Goal: Task Accomplishment & Management: Manage account settings

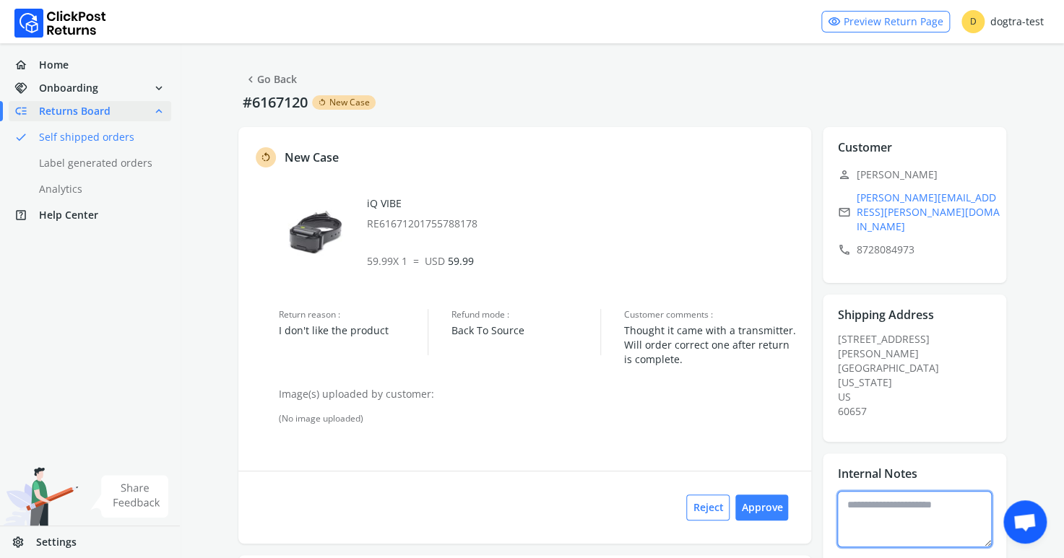
click at [863, 491] on textarea at bounding box center [914, 519] width 155 height 56
type textarea "**********"
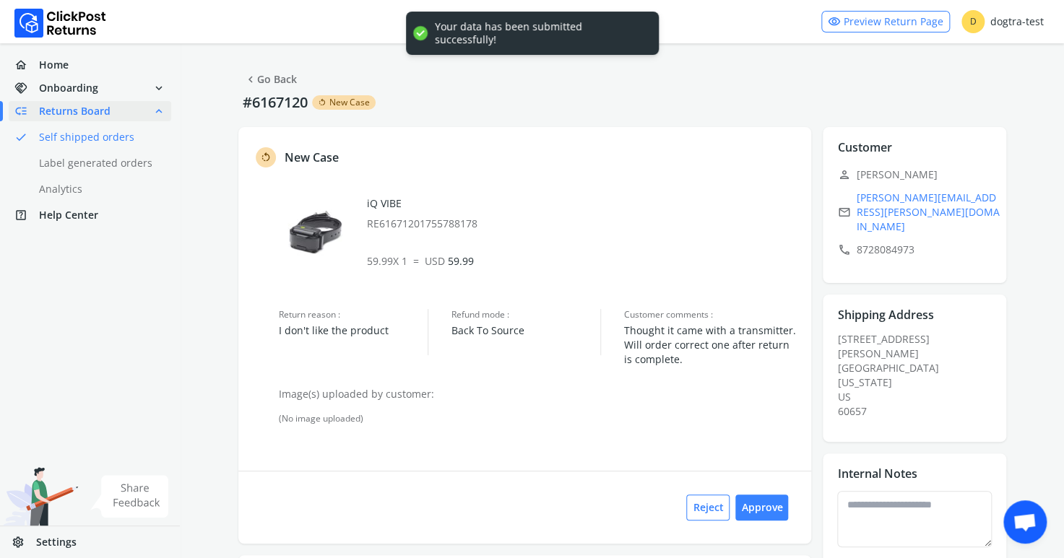
drag, startPoint x: 904, startPoint y: 199, endPoint x: 926, endPoint y: 197, distance: 22.5
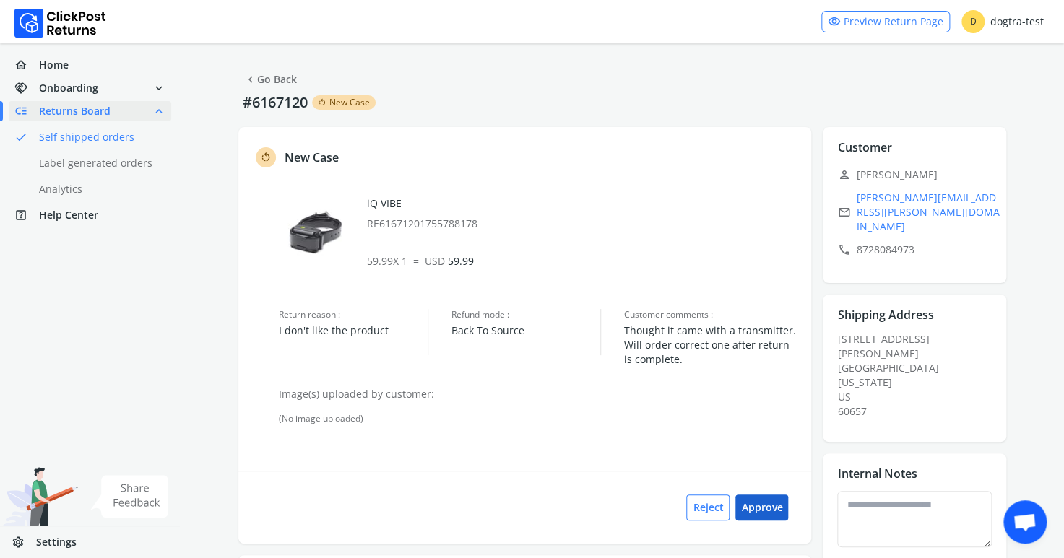
click at [762, 506] on button "Approve" at bounding box center [762, 508] width 53 height 26
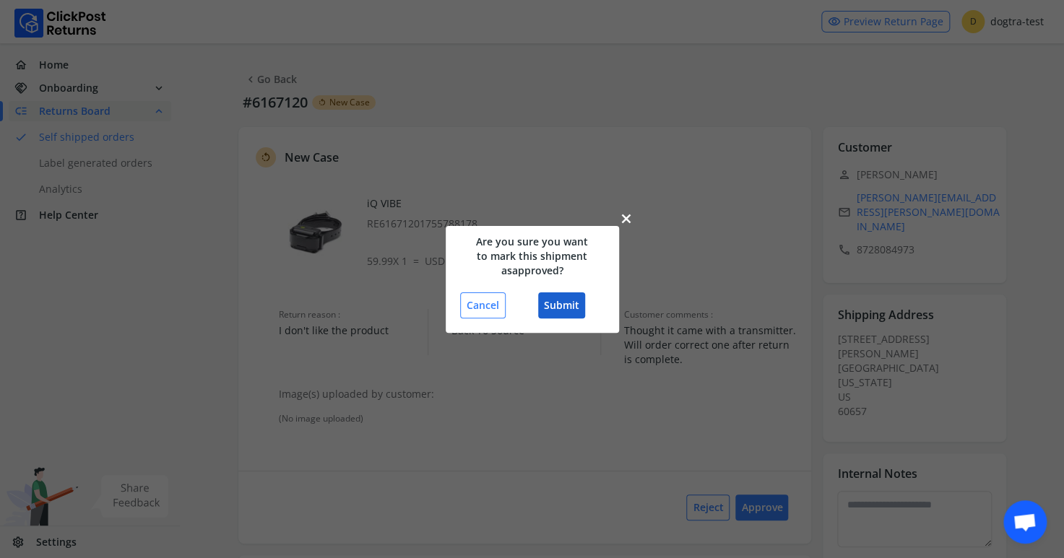
click at [559, 302] on button "Submit" at bounding box center [561, 306] width 47 height 26
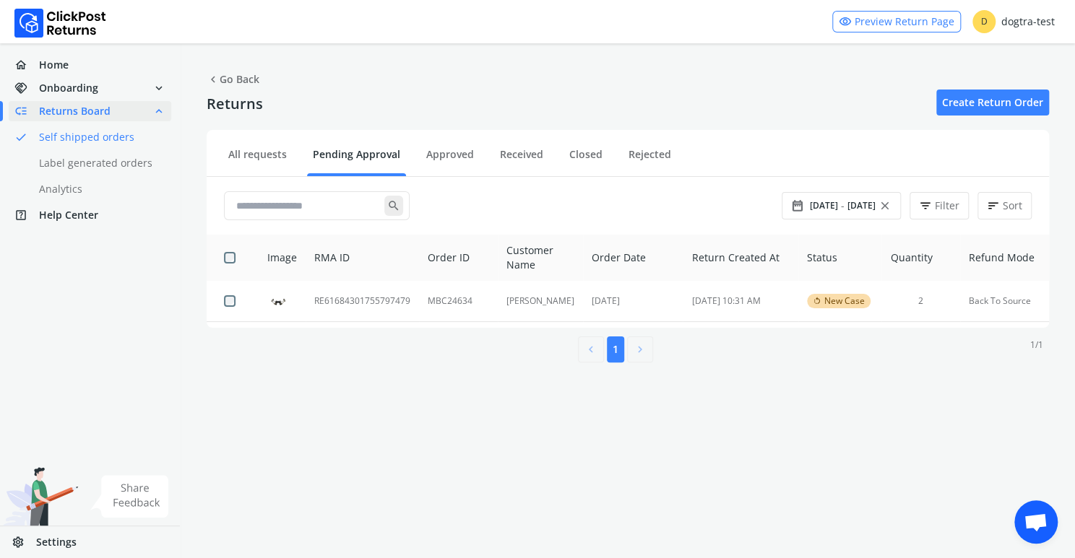
click at [447, 146] on ul "All requests Pending Approval Approved Received Closed Rejected" at bounding box center [628, 156] width 842 height 41
click at [443, 154] on link "Approved" at bounding box center [449, 159] width 59 height 25
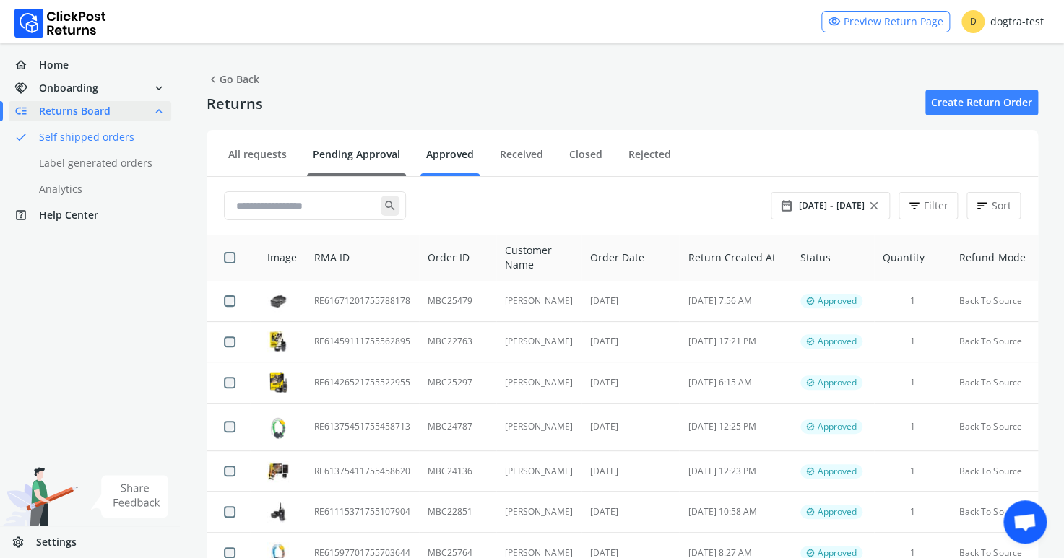
click at [357, 155] on link "Pending Approval" at bounding box center [356, 159] width 99 height 25
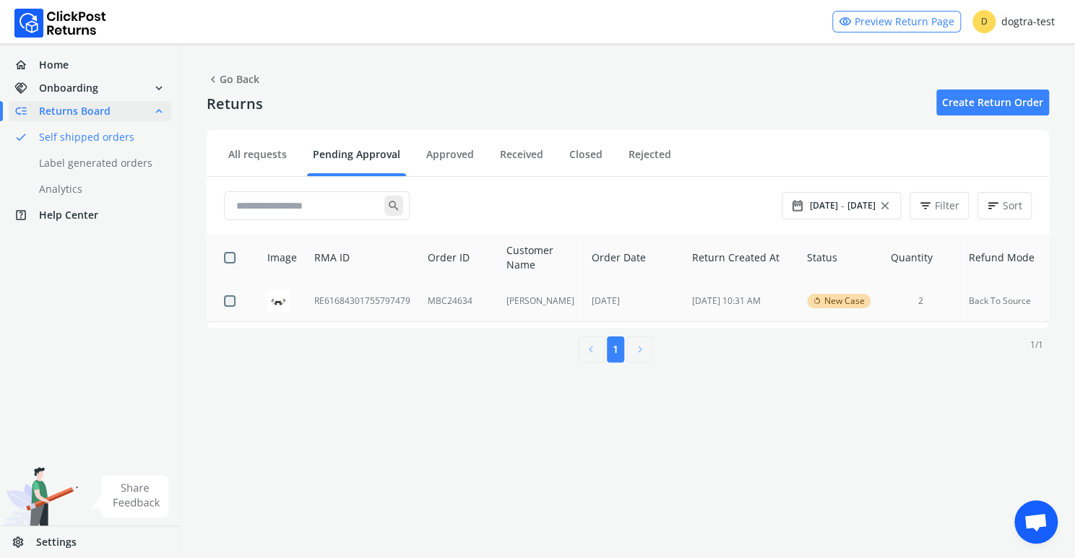
click at [350, 301] on td "RE61684301755797479" at bounding box center [362, 301] width 113 height 40
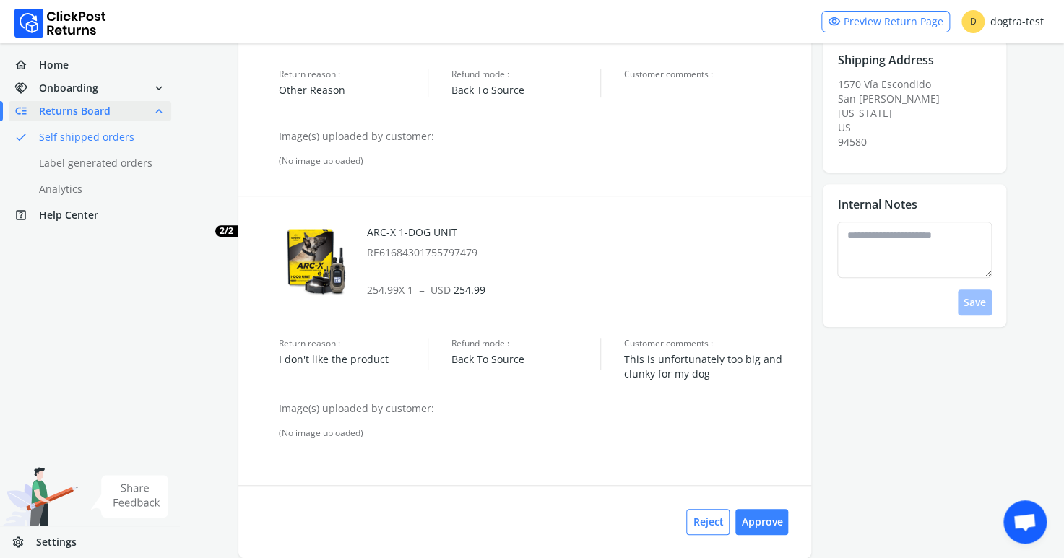
scroll to position [244, 0]
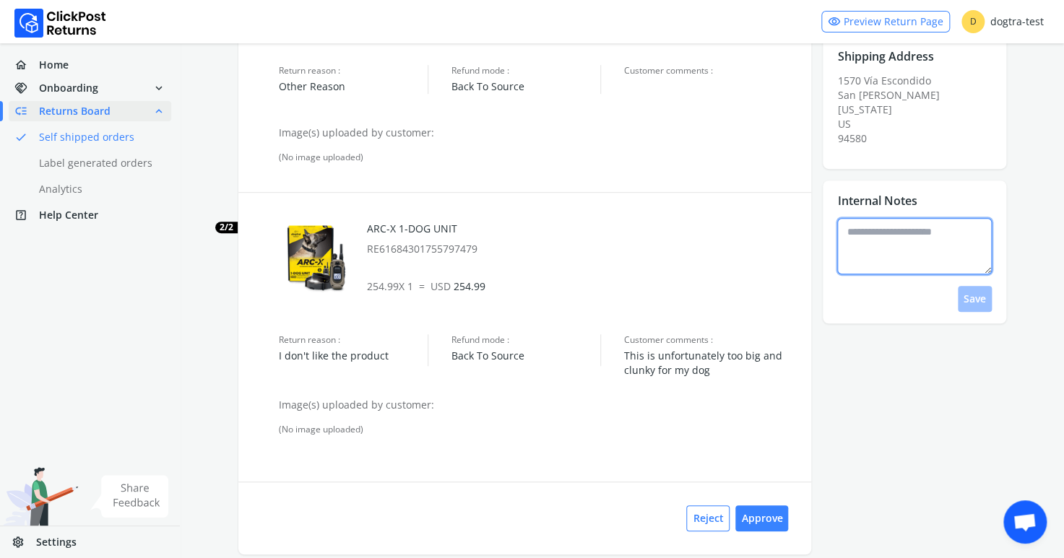
click at [886, 223] on textarea at bounding box center [914, 246] width 155 height 56
type textarea "**********"
click at [978, 291] on button "Save" at bounding box center [975, 299] width 34 height 26
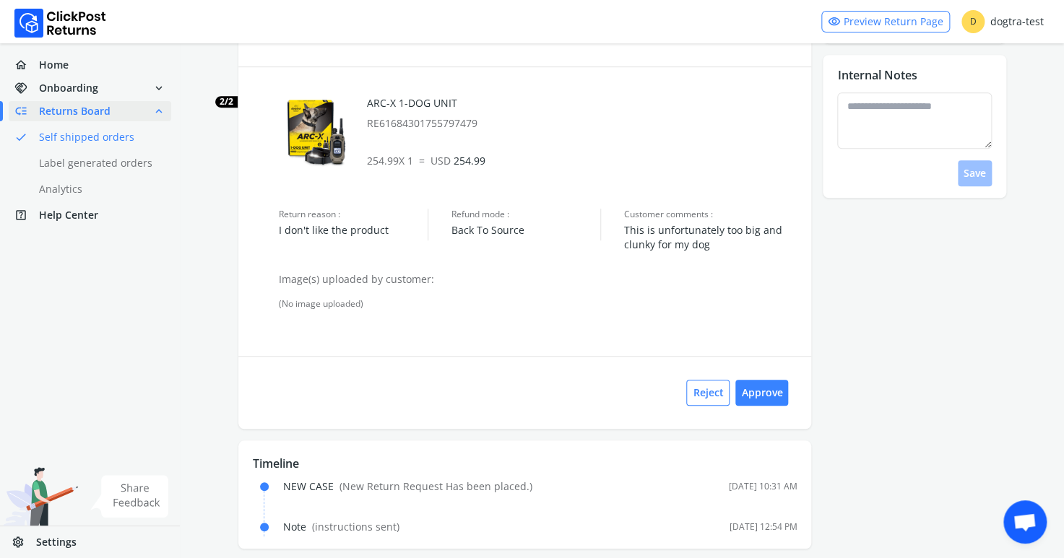
scroll to position [383, 0]
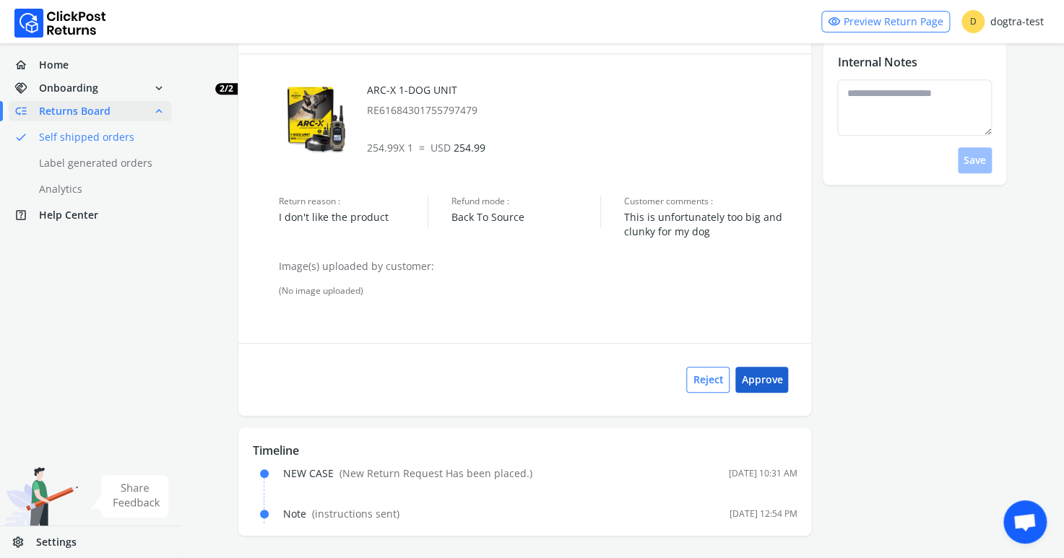
click at [775, 379] on button "Approve" at bounding box center [762, 380] width 53 height 26
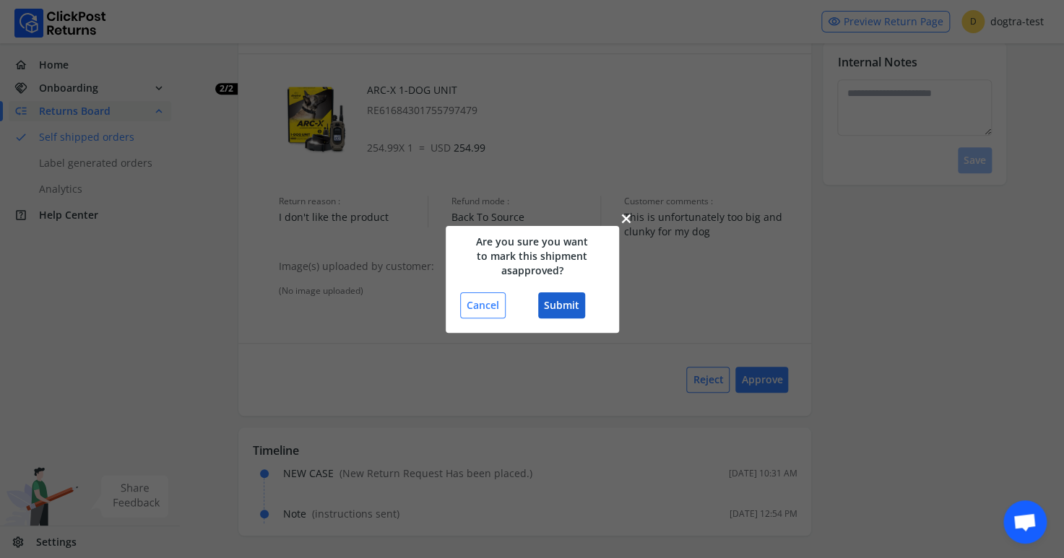
click at [563, 309] on button "Submit" at bounding box center [561, 306] width 47 height 26
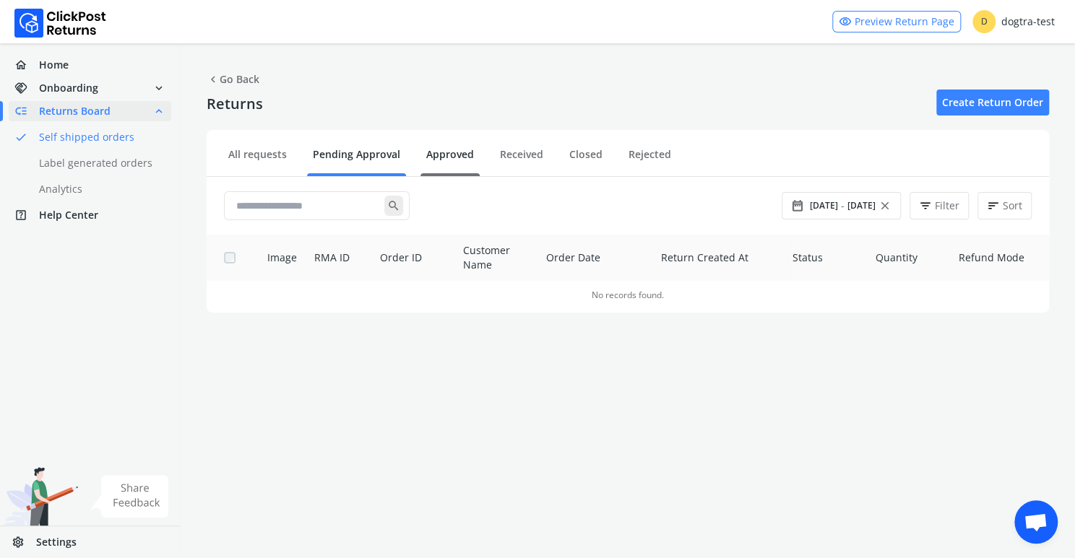
click at [455, 154] on link "Approved" at bounding box center [449, 159] width 59 height 25
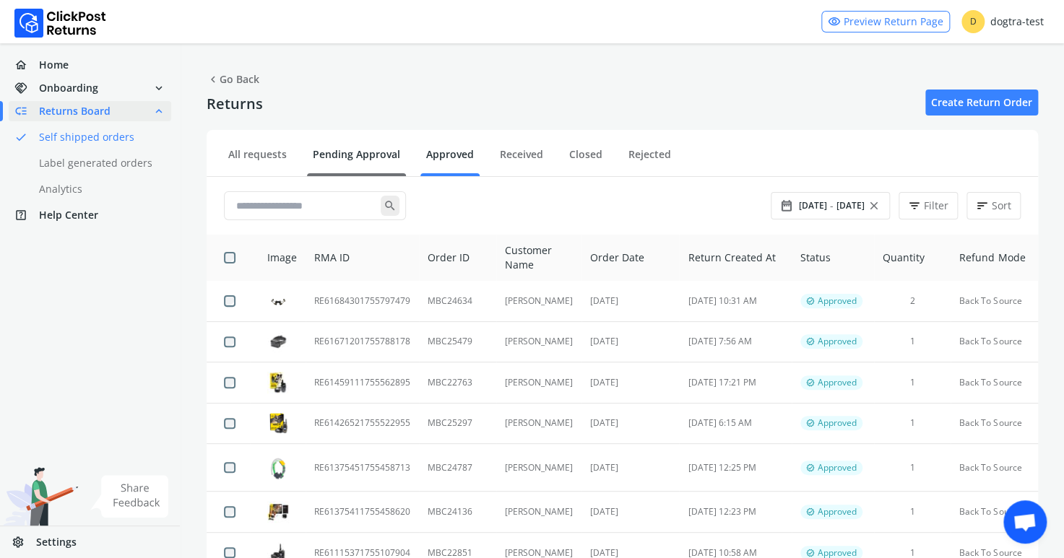
click at [355, 156] on link "Pending Approval" at bounding box center [356, 159] width 99 height 25
